Goal: Find specific page/section: Find specific page/section

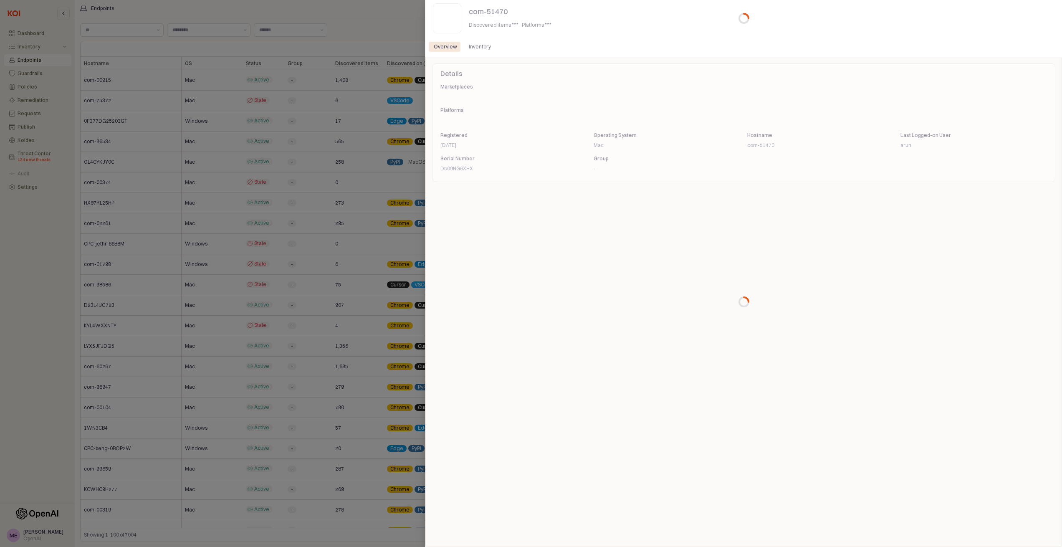
click at [288, 196] on div at bounding box center [531, 273] width 1062 height 547
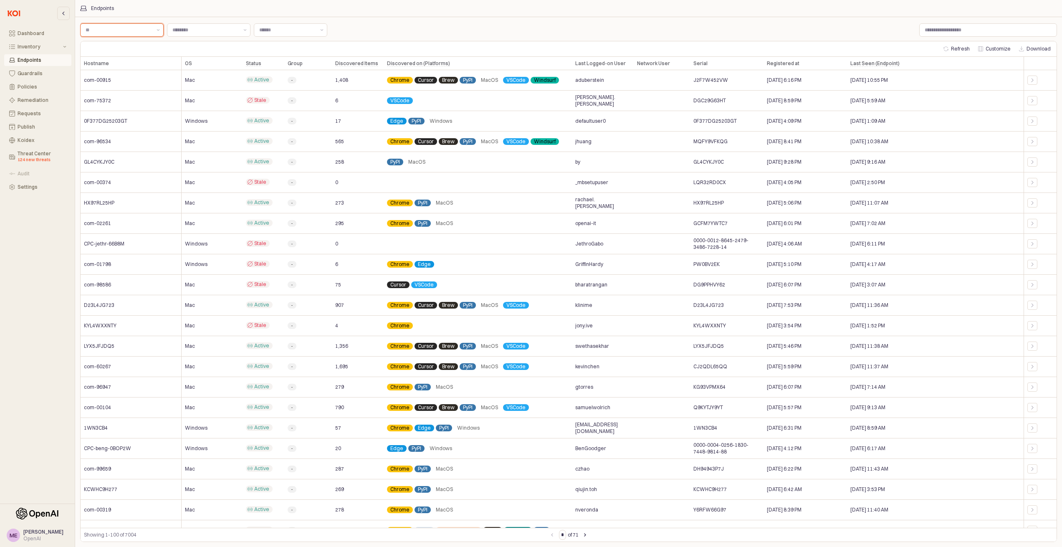
click at [127, 34] on input "Label" at bounding box center [119, 30] width 66 height 8
click at [281, 33] on input "Label" at bounding box center [287, 30] width 56 height 8
click at [467, 24] on div "Label Label Label Label" at bounding box center [568, 30] width 977 height 17
click at [938, 32] on input "Label" at bounding box center [988, 30] width 137 height 13
paste input "**********"
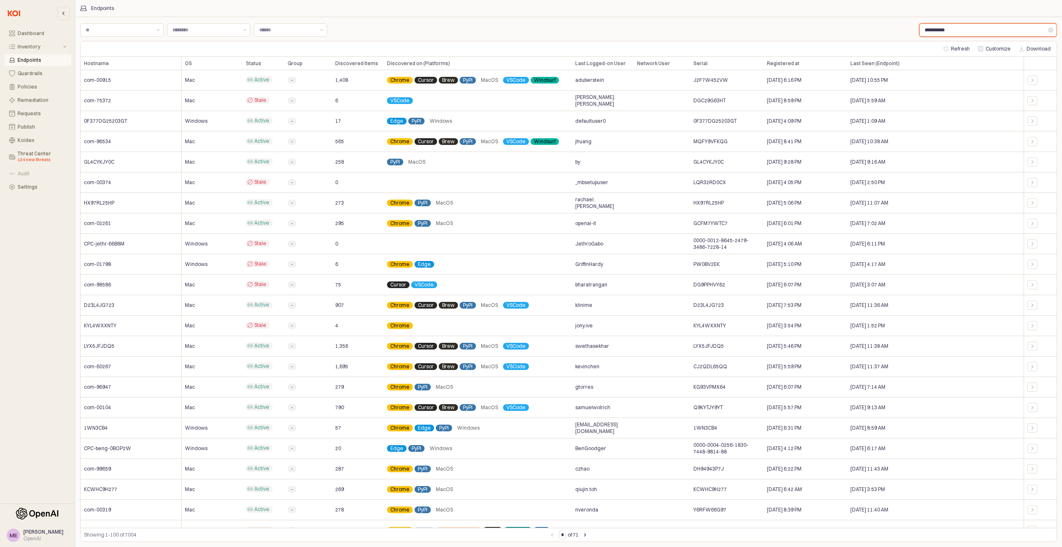
type input "**********"
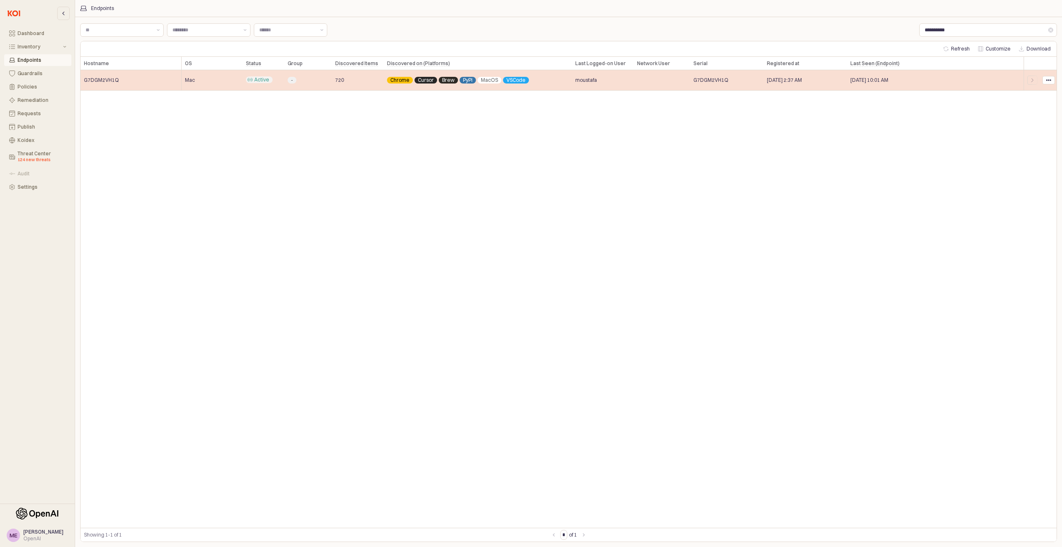
click at [102, 82] on span "G7DGM2VH1Q" at bounding box center [101, 80] width 35 height 7
click at [1028, 82] on div "App Body" at bounding box center [1033, 80] width 10 height 9
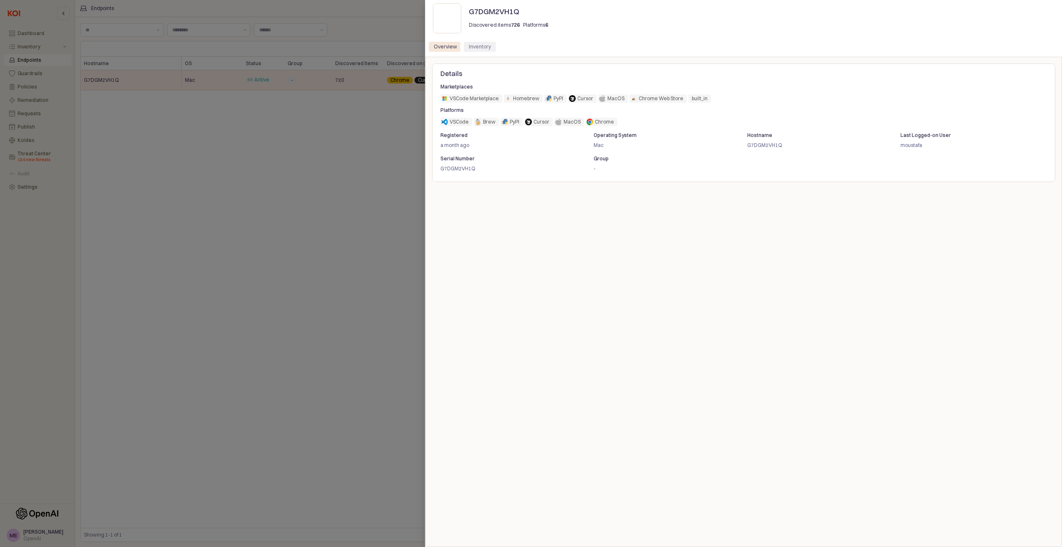
click at [488, 46] on div "Inventory" at bounding box center [480, 47] width 22 height 10
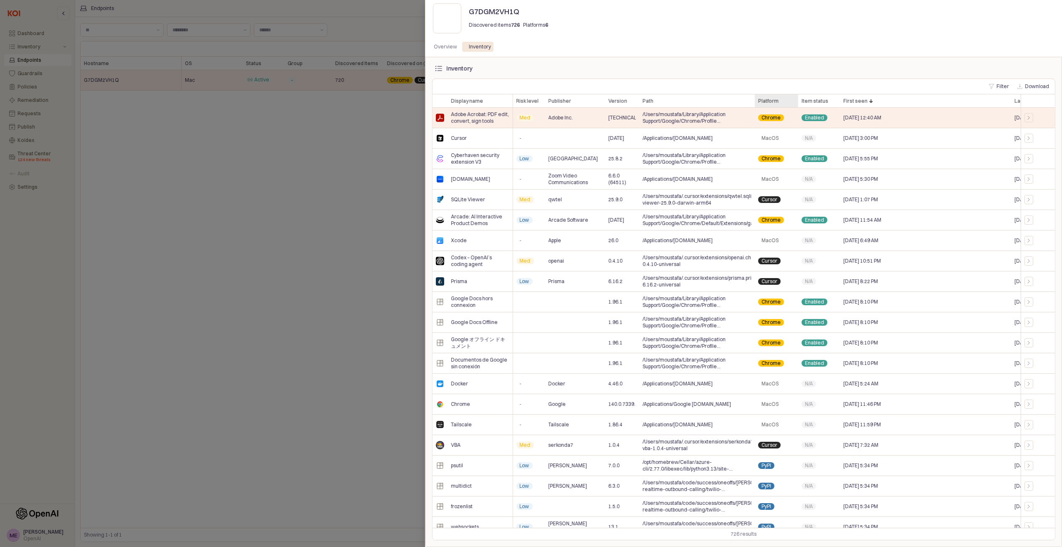
click at [782, 103] on div "Platform Platform" at bounding box center [776, 100] width 43 height 13
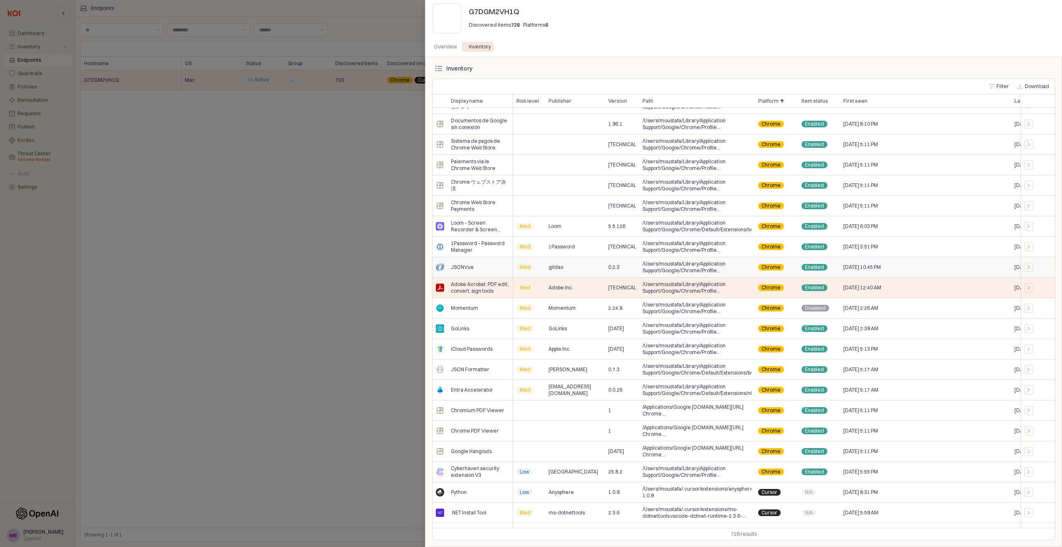
scroll to position [168, 0]
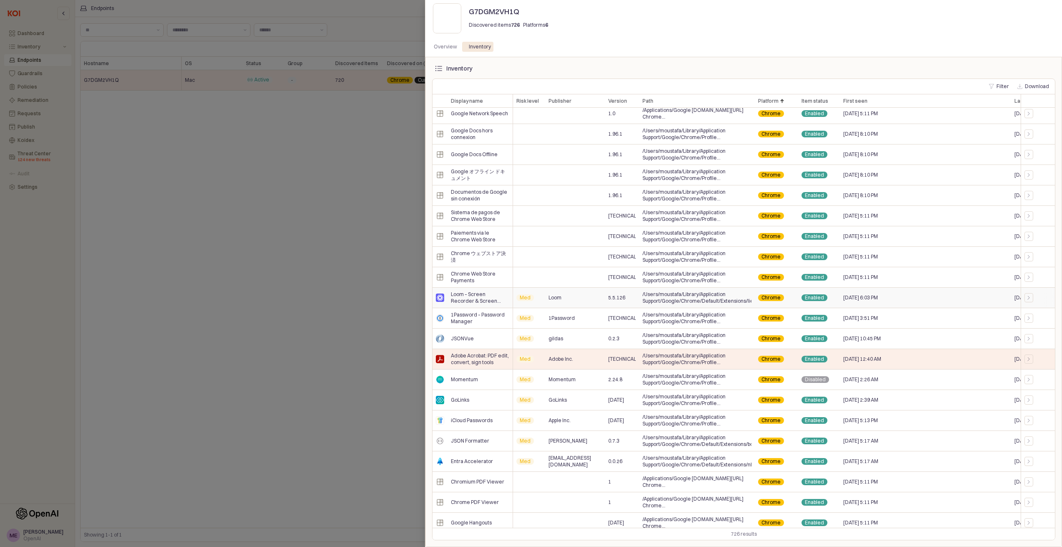
click at [486, 295] on span "Loom – Screen Recorder & Screen Capture" at bounding box center [480, 297] width 58 height 13
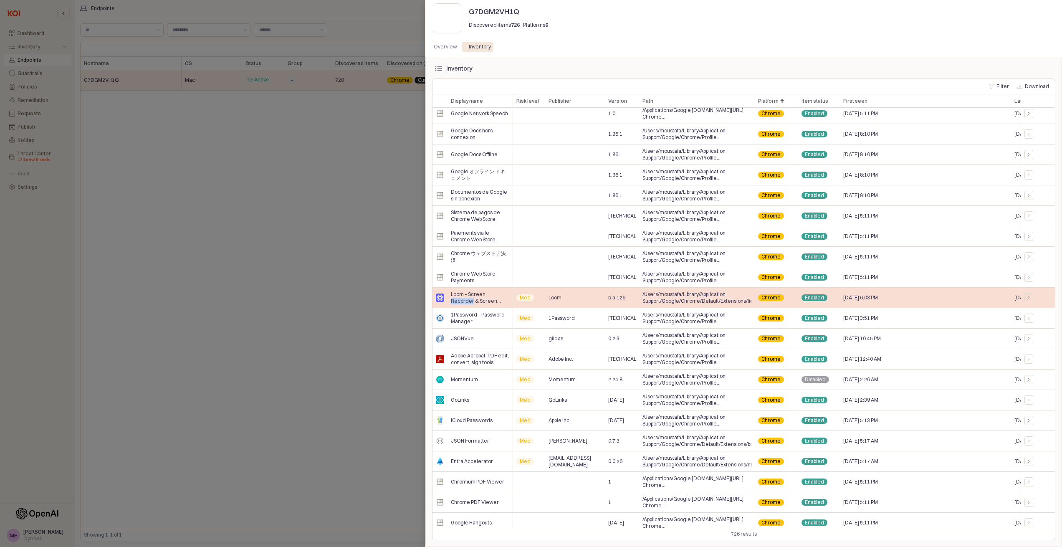
click at [486, 295] on span "Loom – Screen Recorder & Screen Capture" at bounding box center [480, 297] width 58 height 13
click at [484, 302] on span "Loom – Screen Recorder & Screen Capture" at bounding box center [480, 297] width 58 height 13
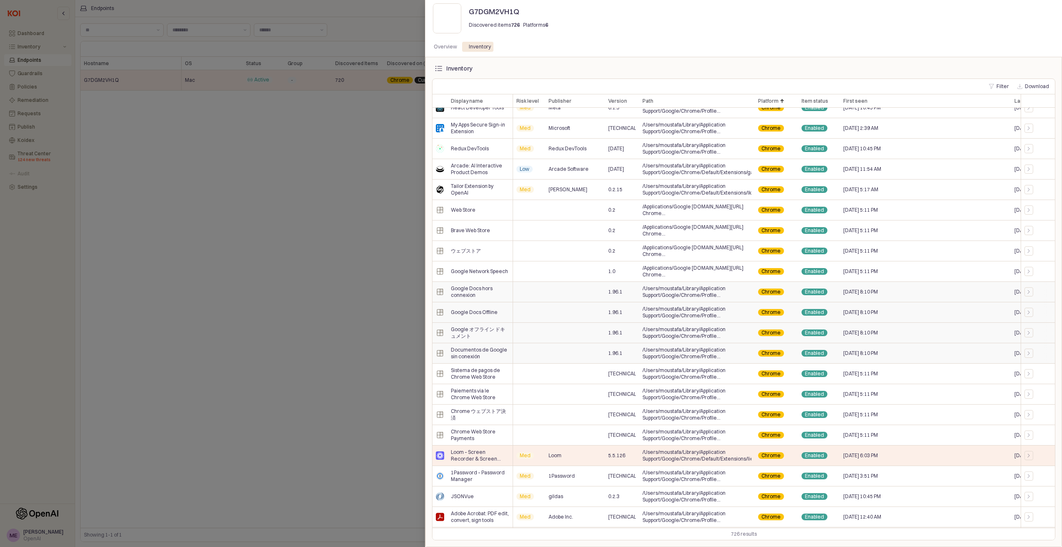
scroll to position [0, 0]
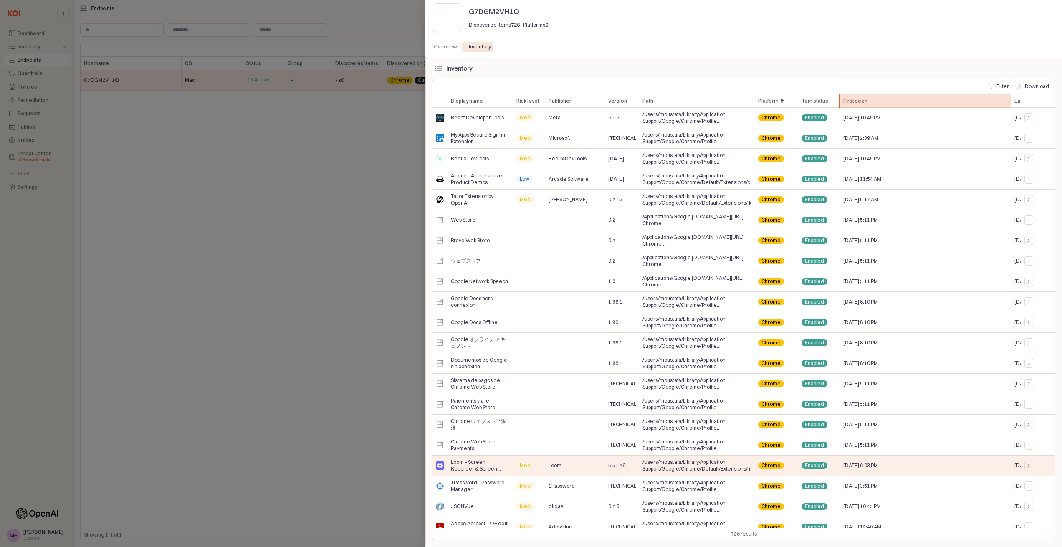
drag, startPoint x: 956, startPoint y: 105, endPoint x: 1050, endPoint y: 101, distance: 94.5
click at [1049, 101] on div "Display name Display name Risk level Risk level Publisher Publisher Version Ver…" at bounding box center [889, 100] width 913 height 13
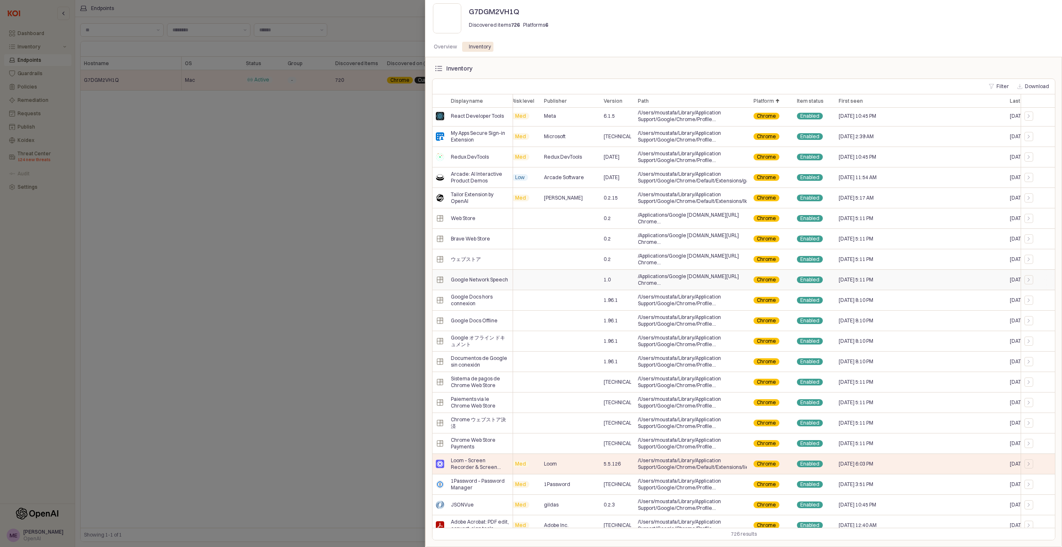
scroll to position [2, 0]
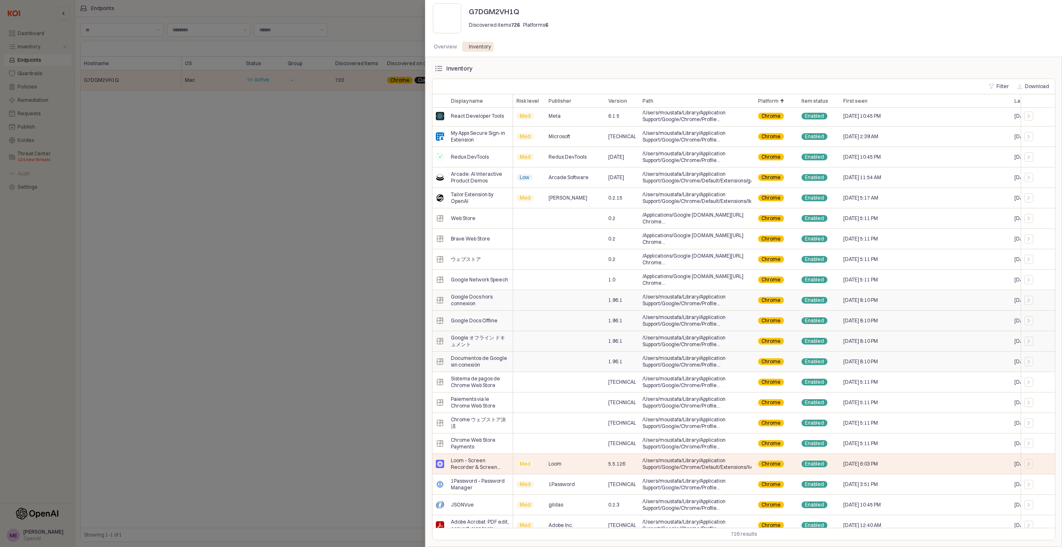
click at [841, 345] on div "Sep 12, 2025 8:10 PM" at bounding box center [925, 341] width 171 height 20
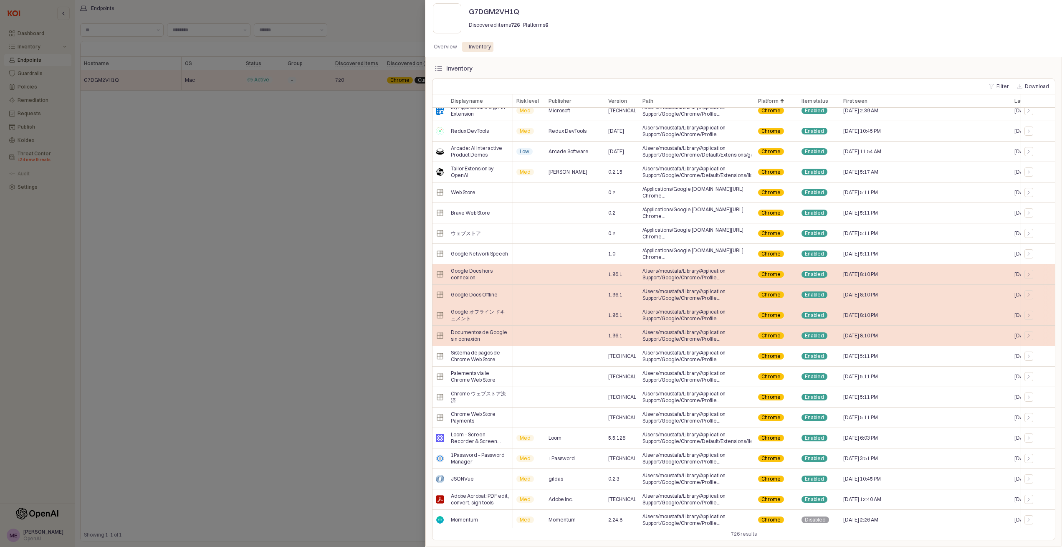
scroll to position [0, 0]
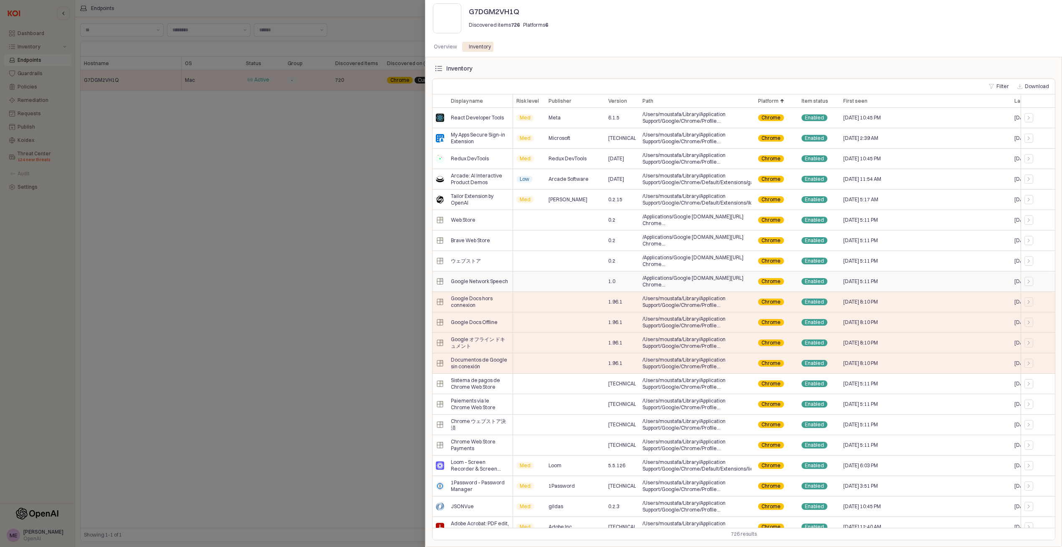
click at [870, 273] on div "Sep 8, 2025 5:11 PM" at bounding box center [925, 281] width 171 height 20
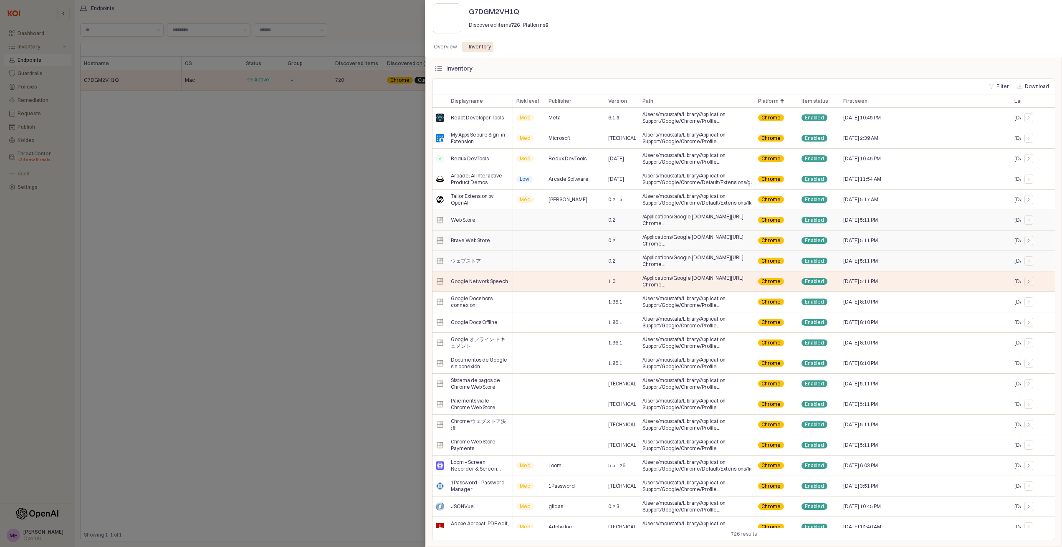
click at [870, 256] on div "Sep 8, 2025 5:11 PM" at bounding box center [925, 261] width 171 height 20
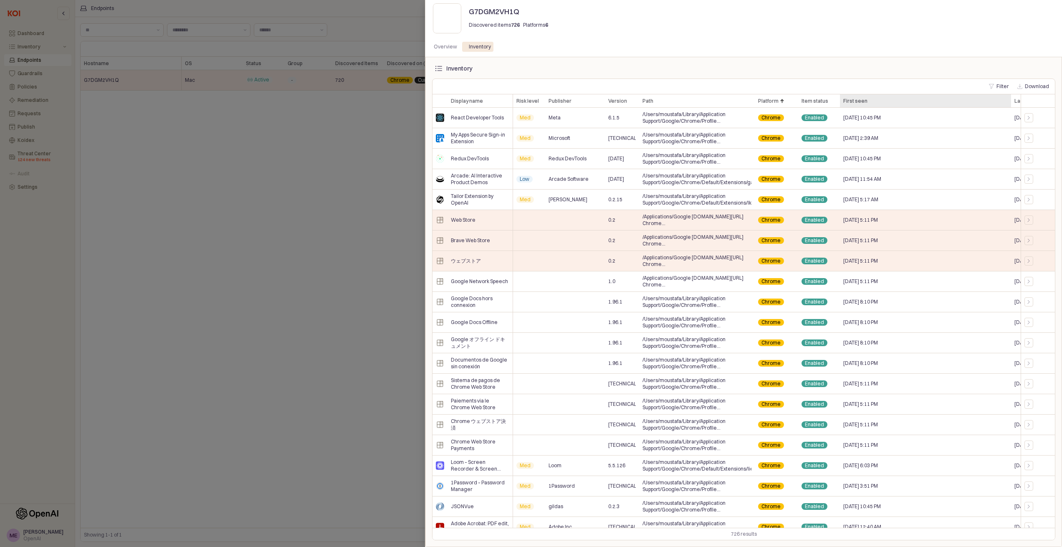
click at [882, 104] on div "First seen First seen" at bounding box center [925, 100] width 171 height 13
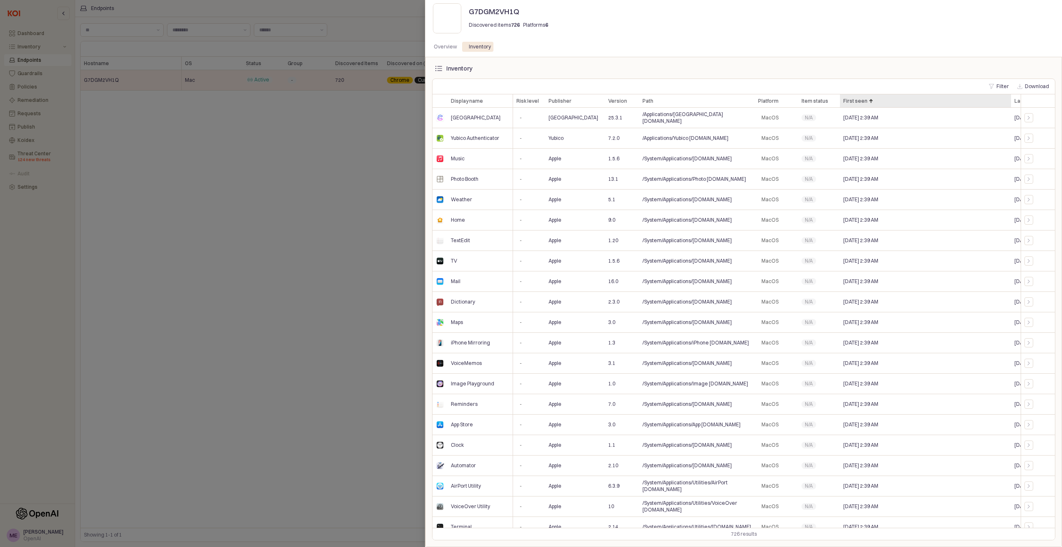
click at [880, 102] on div "First seen First seen" at bounding box center [925, 100] width 171 height 13
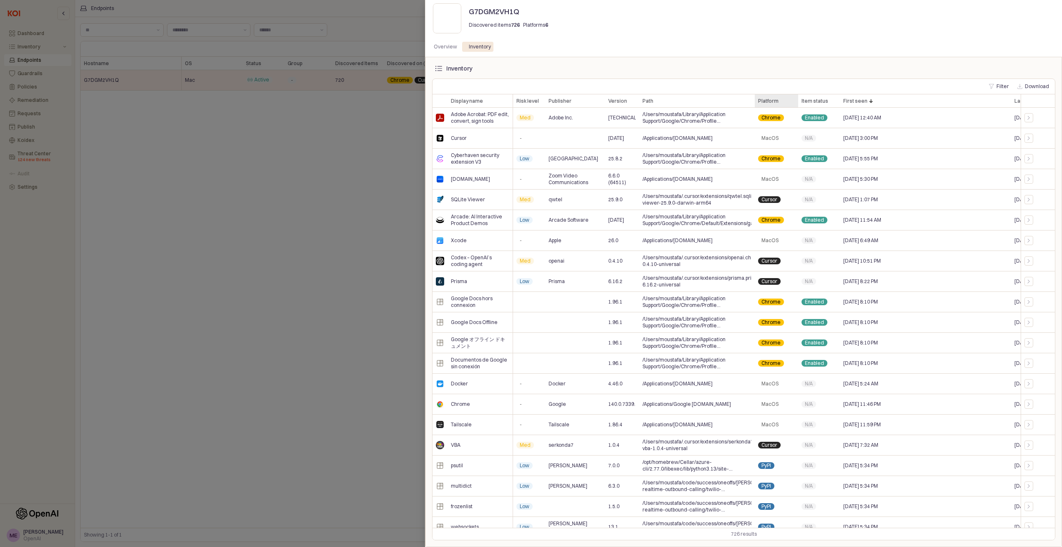
click at [774, 101] on div "Platform Platform" at bounding box center [776, 100] width 43 height 13
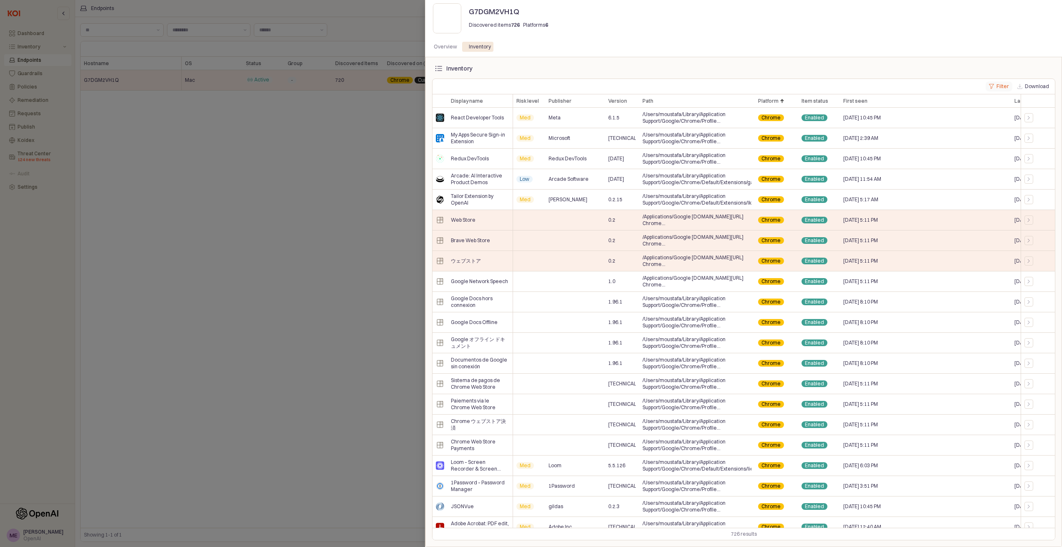
click at [1003, 87] on button "Filter" at bounding box center [999, 86] width 27 height 10
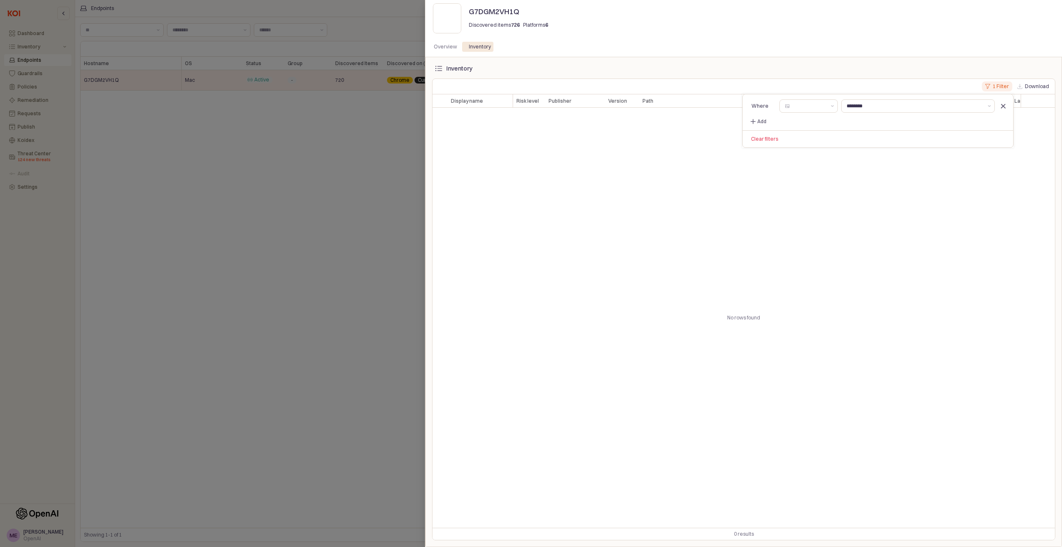
click at [1003, 103] on icon "Remove filter" at bounding box center [1003, 106] width 10 height 10
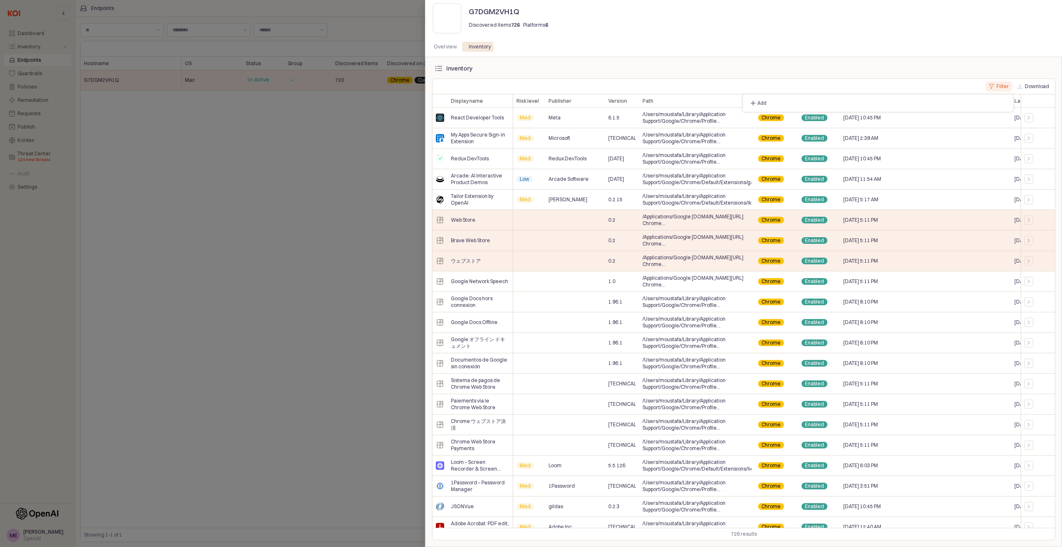
click at [652, 55] on div "Overview Inventory" at bounding box center [743, 47] width 637 height 20
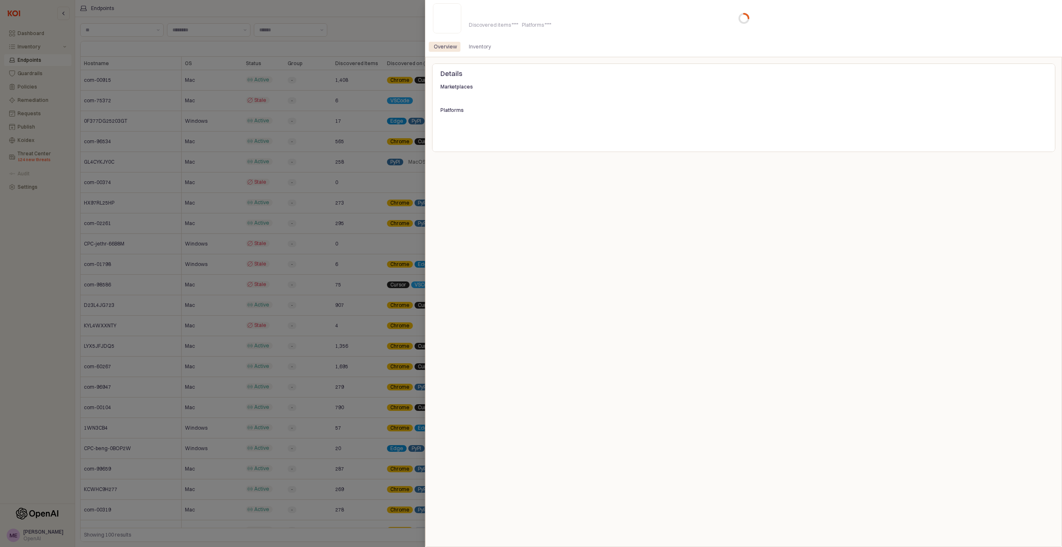
click at [406, 66] on div at bounding box center [531, 273] width 1062 height 547
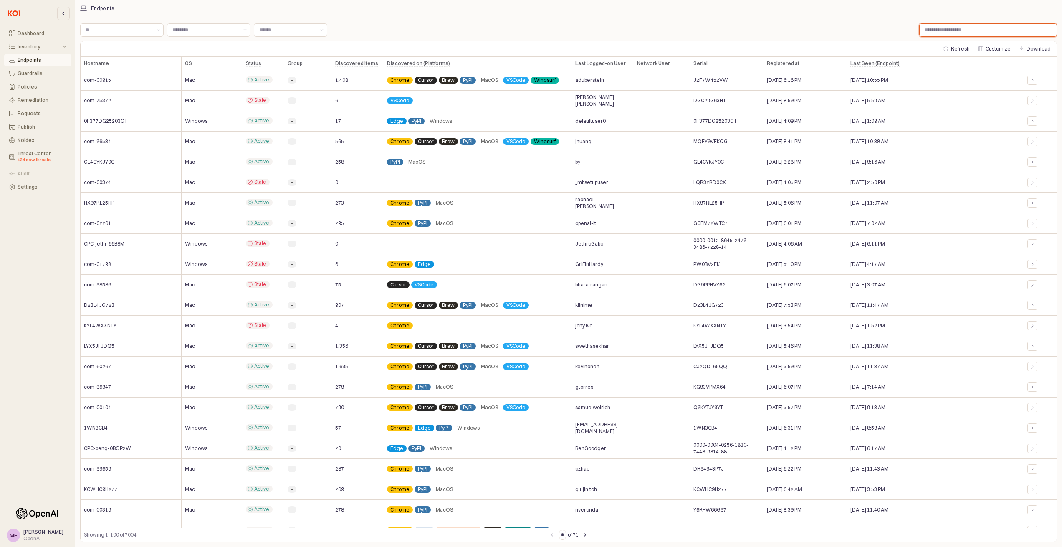
click at [957, 30] on input "Label" at bounding box center [988, 30] width 137 height 13
paste input "**********"
type input "**********"
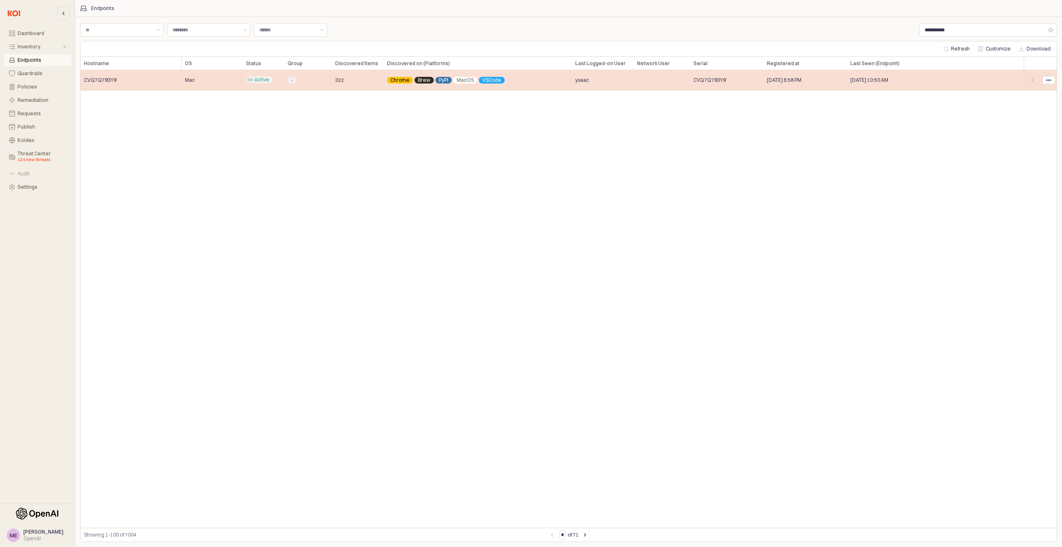
click at [130, 84] on div "CVQ7Q793Y9" at bounding box center [131, 80] width 101 height 20
click at [1048, 81] on icon "App Body" at bounding box center [1048, 80] width 5 height 5
click at [1037, 81] on div "App Body" at bounding box center [1033, 80] width 10 height 9
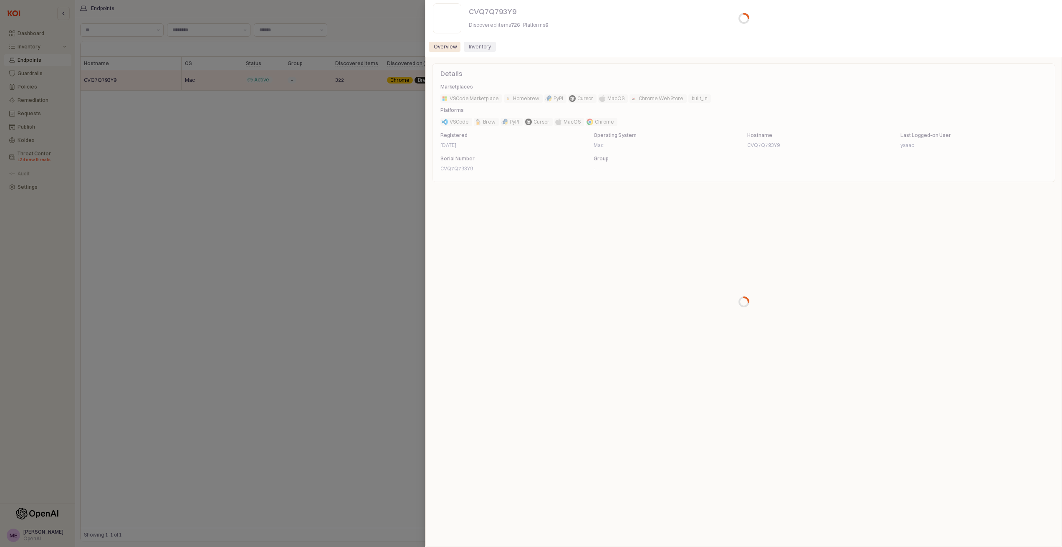
click at [472, 48] on div "Inventory" at bounding box center [480, 47] width 22 height 10
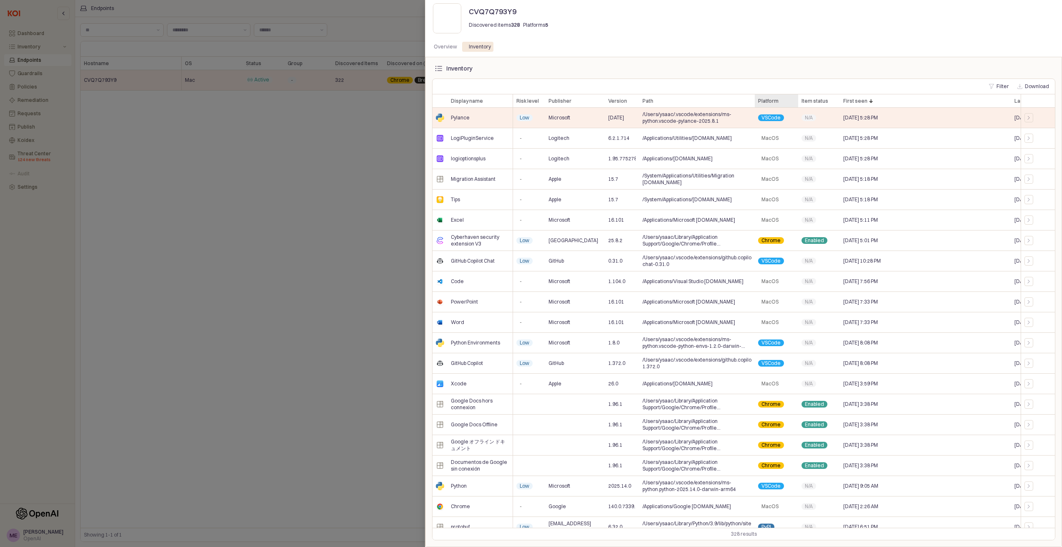
click at [765, 99] on div "Platform Platform" at bounding box center [776, 100] width 43 height 13
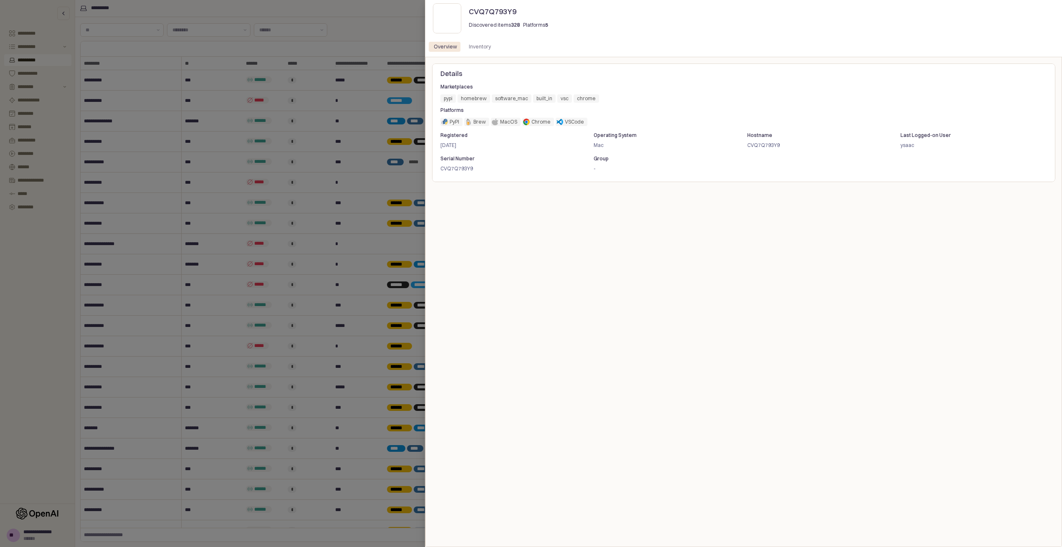
click at [390, 78] on div at bounding box center [531, 273] width 1062 height 547
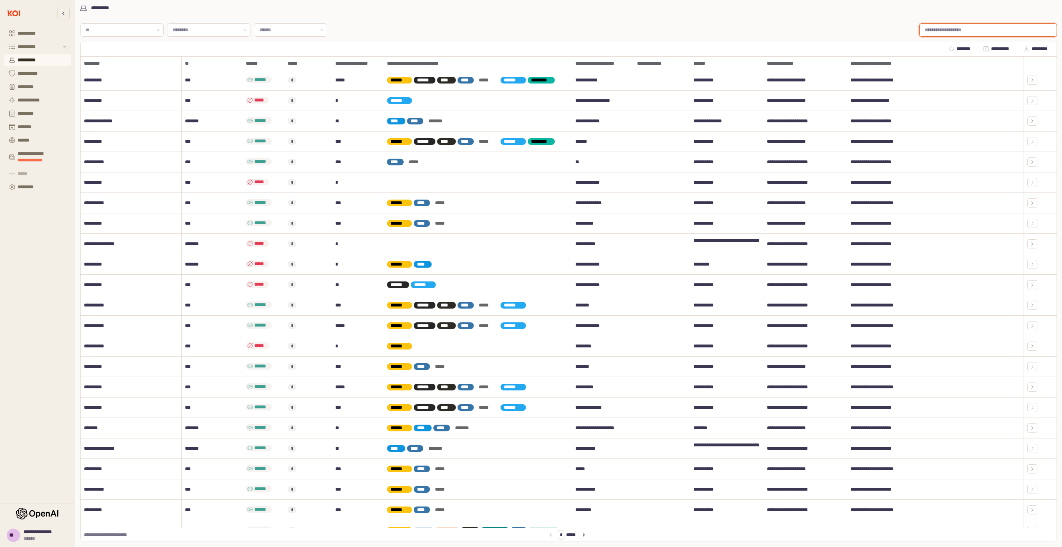
click at [970, 32] on input "*****" at bounding box center [988, 30] width 137 height 13
paste input "**********"
type input "**********"
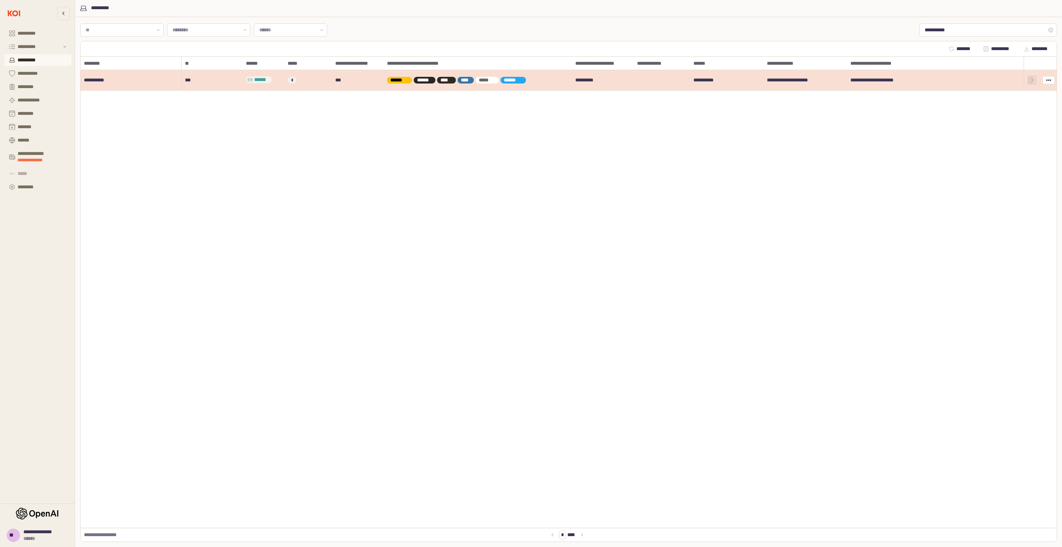
click at [1036, 83] on div "App Body" at bounding box center [1033, 80] width 10 height 9
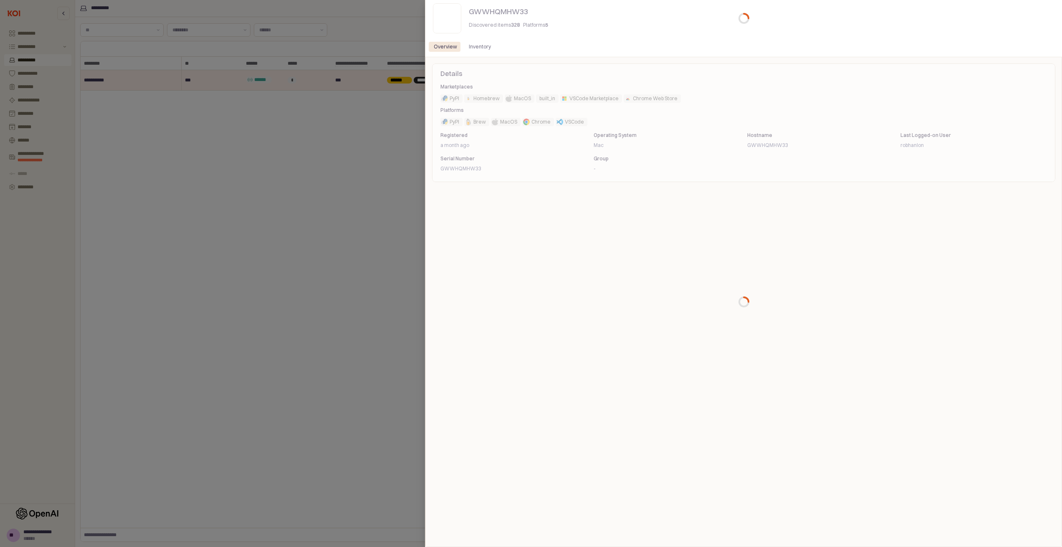
click at [487, 55] on div "Overview Inventory" at bounding box center [743, 47] width 637 height 20
click at [481, 52] on div "Overview Inventory" at bounding box center [744, 46] width 630 height 13
click at [480, 51] on div "Inventory" at bounding box center [480, 47] width 22 height 10
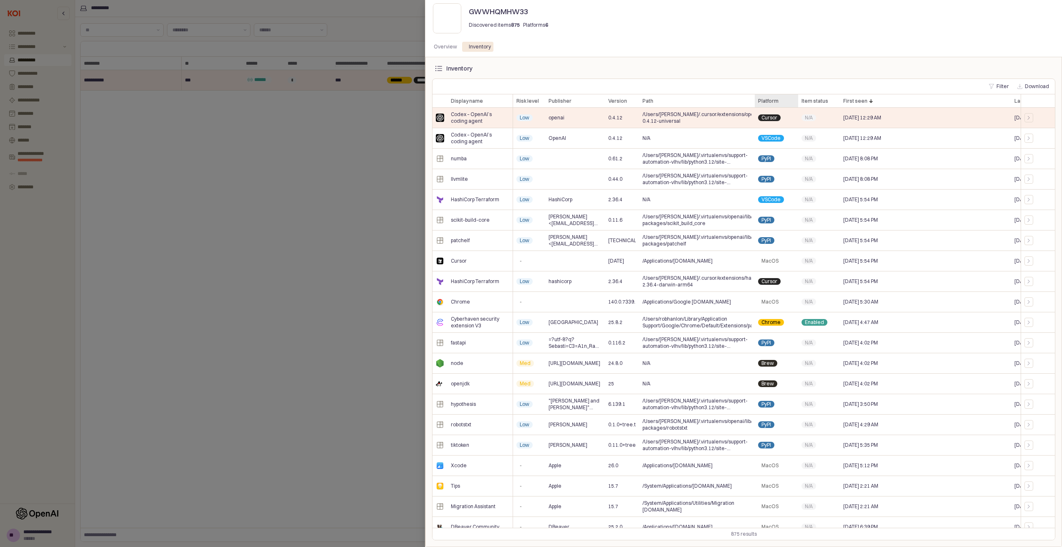
click at [789, 107] on div "Platform Platform" at bounding box center [776, 100] width 43 height 13
